Goal: Find specific page/section: Find specific page/section

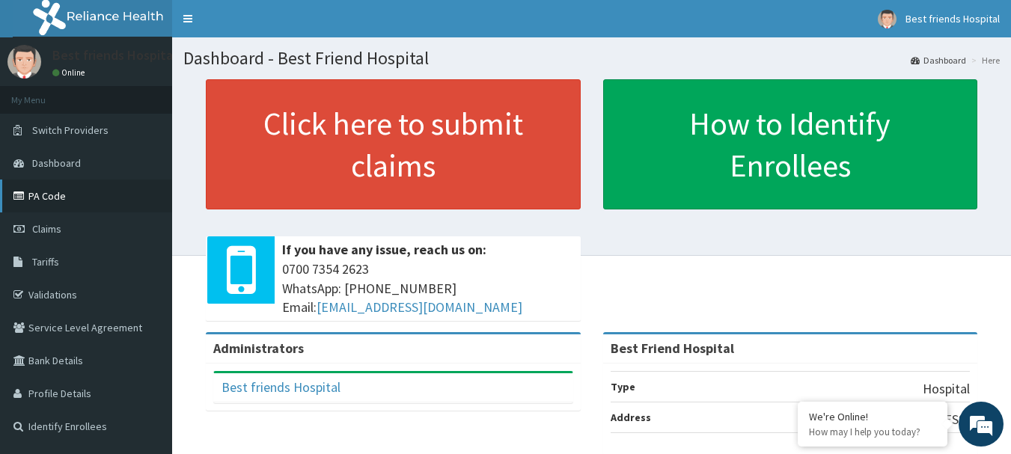
click at [70, 200] on link "PA Code" at bounding box center [86, 196] width 172 height 33
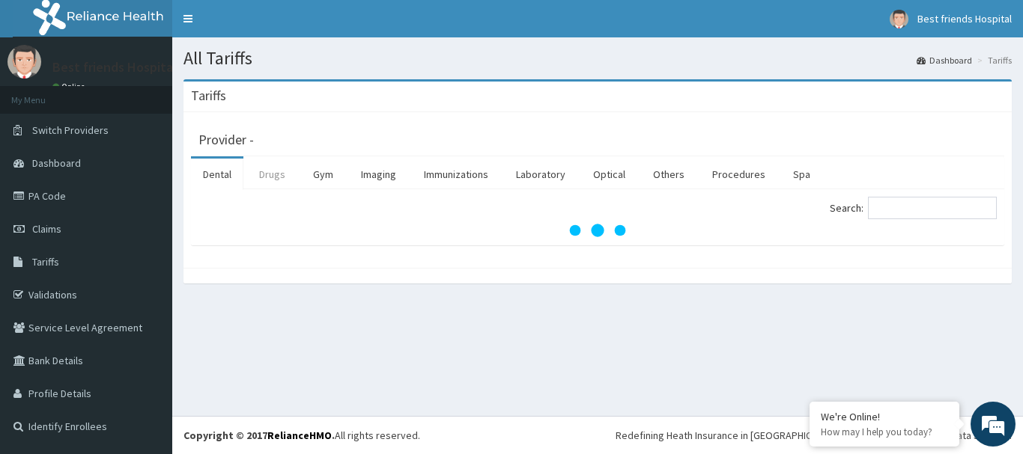
click at [275, 179] on link "Drugs" at bounding box center [272, 174] width 50 height 31
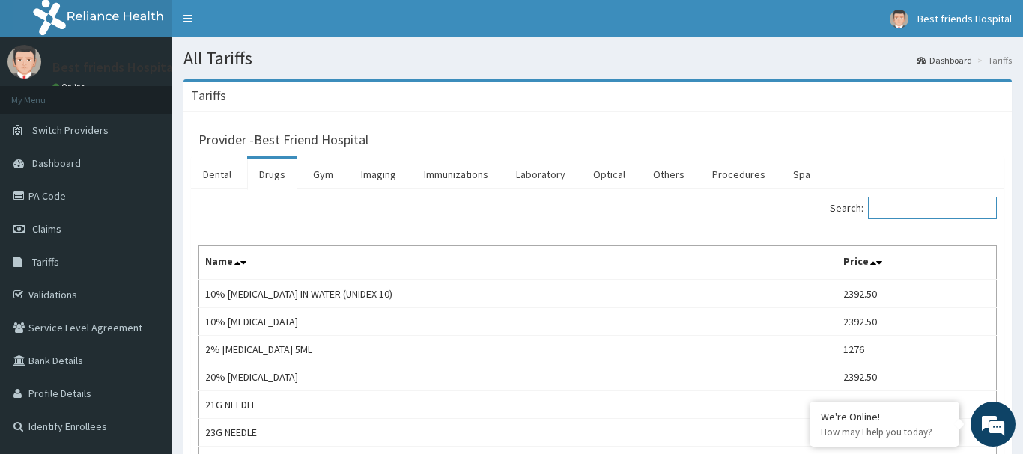
click at [912, 210] on input "Search:" at bounding box center [932, 208] width 129 height 22
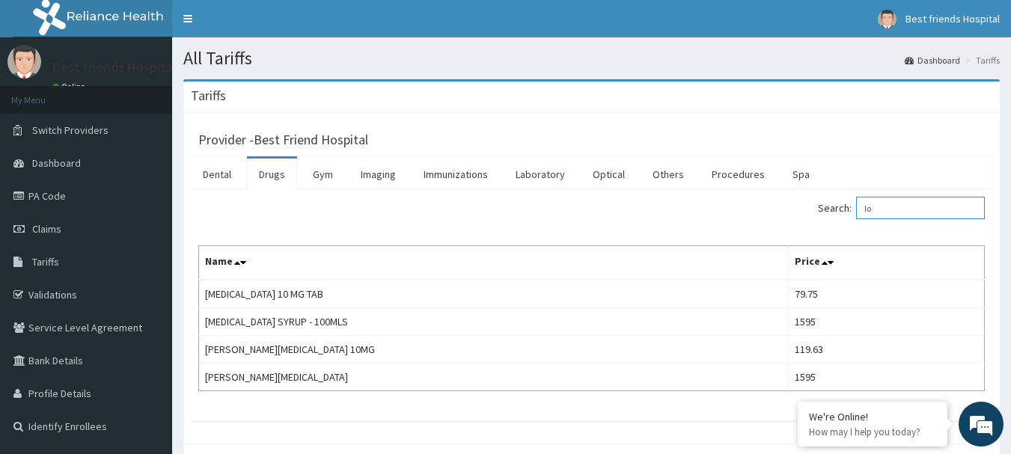
type input "l"
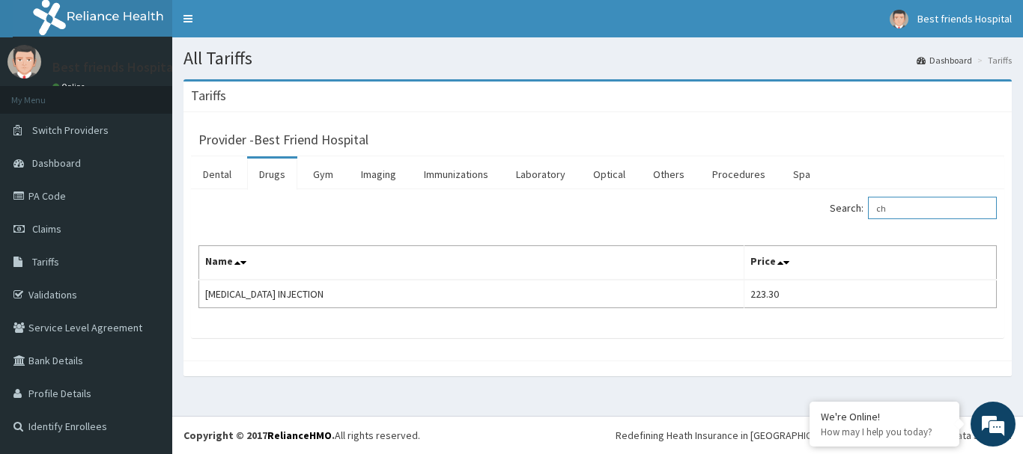
type input "c"
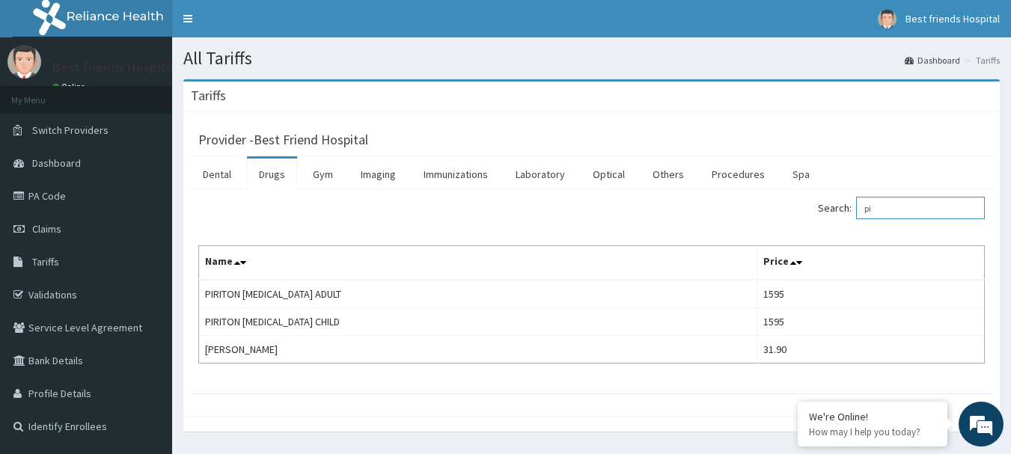
type input "p"
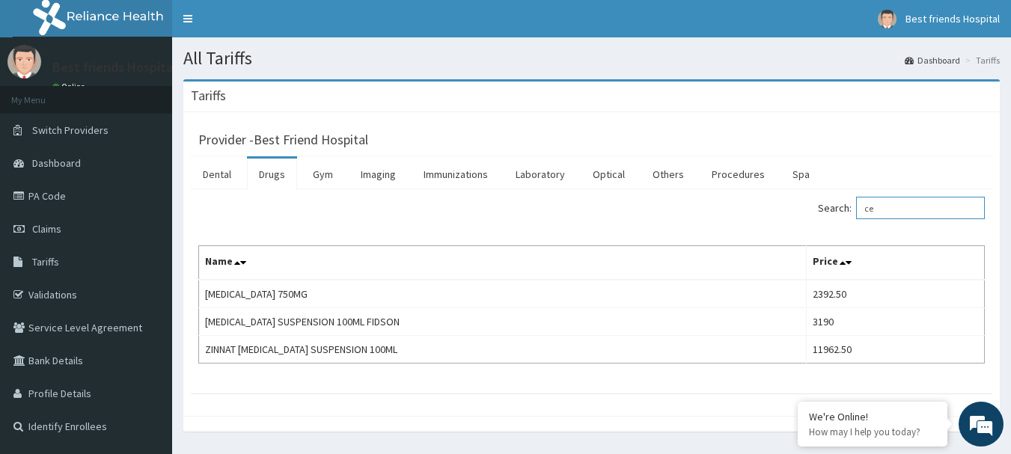
type input "c"
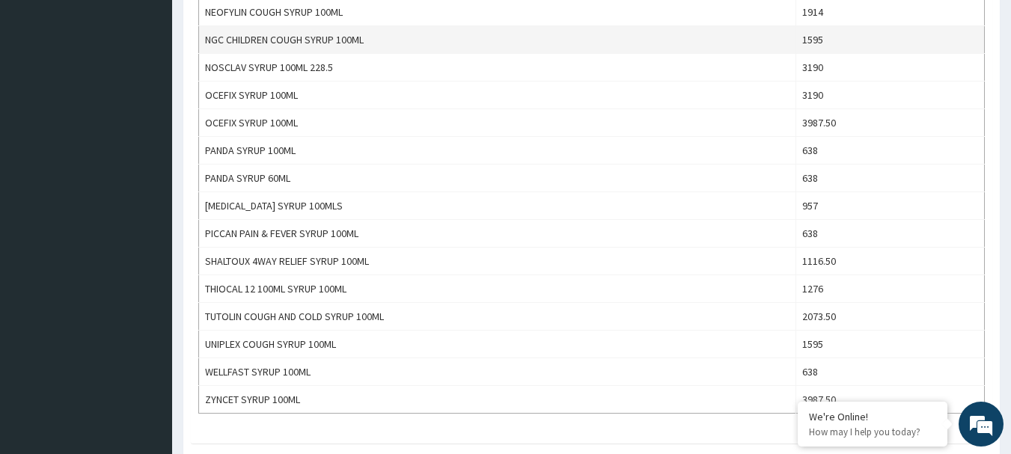
scroll to position [973, 0]
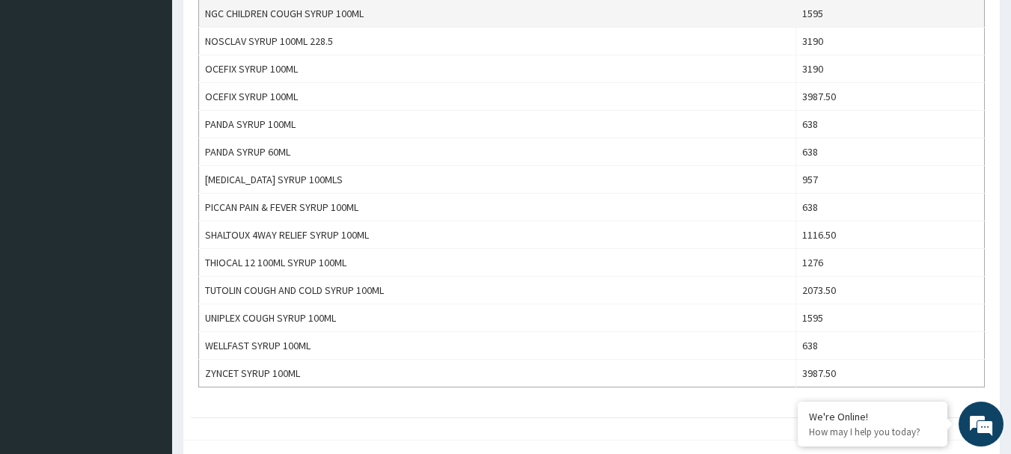
type input "syrup"
